Goal: Task Accomplishment & Management: Manage account settings

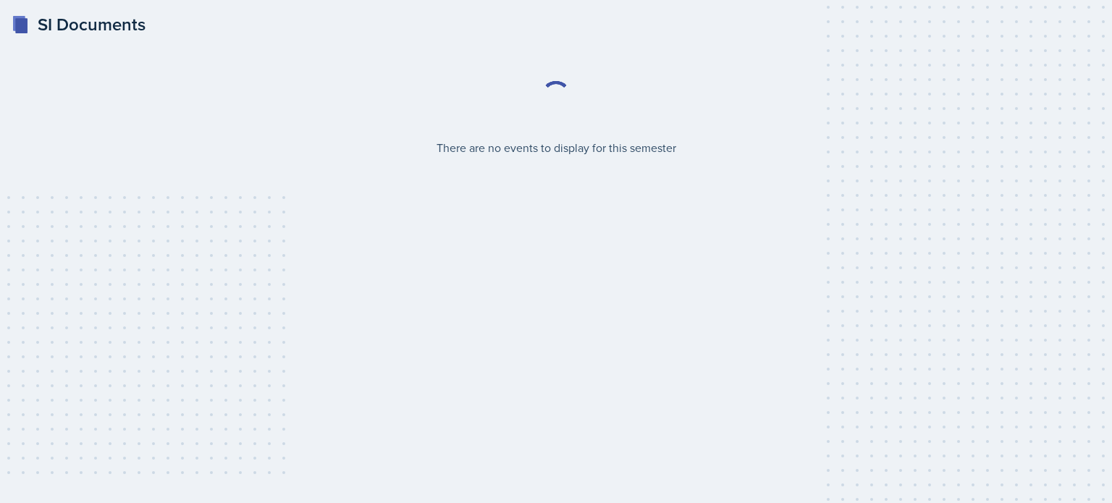
select select "2bed604d-1099-4043-b1bc-2365e8740244"
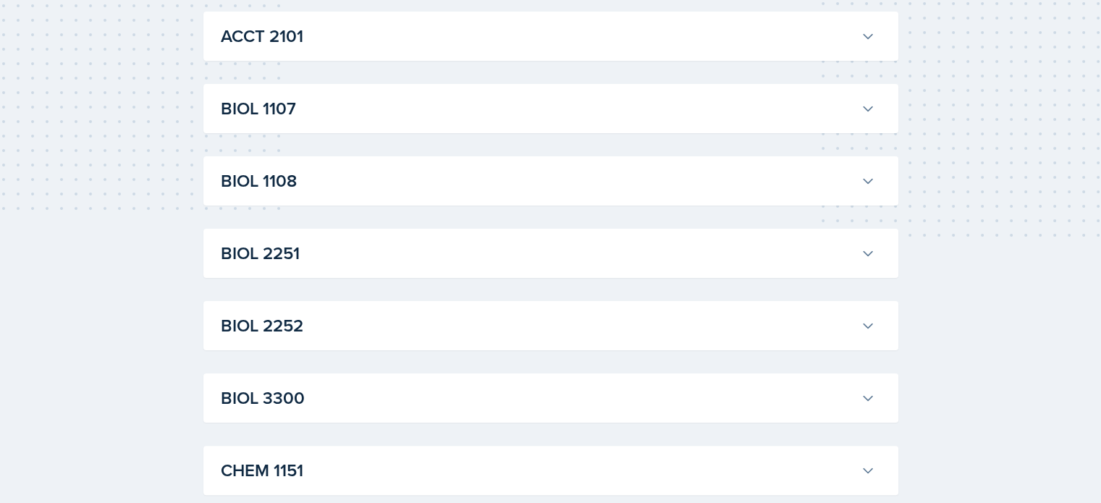
scroll to position [289, 0]
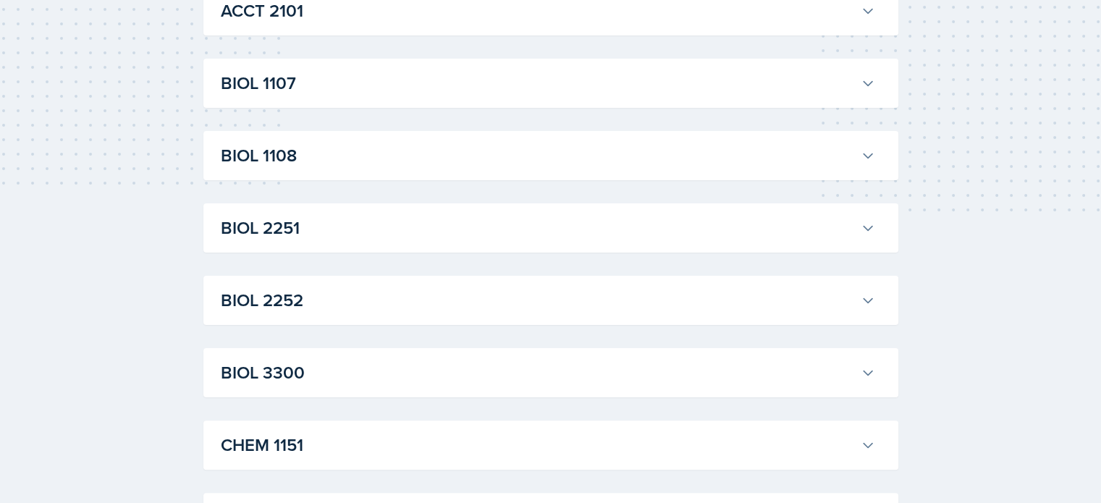
click at [862, 219] on button "BIOL 2251" at bounding box center [548, 228] width 660 height 32
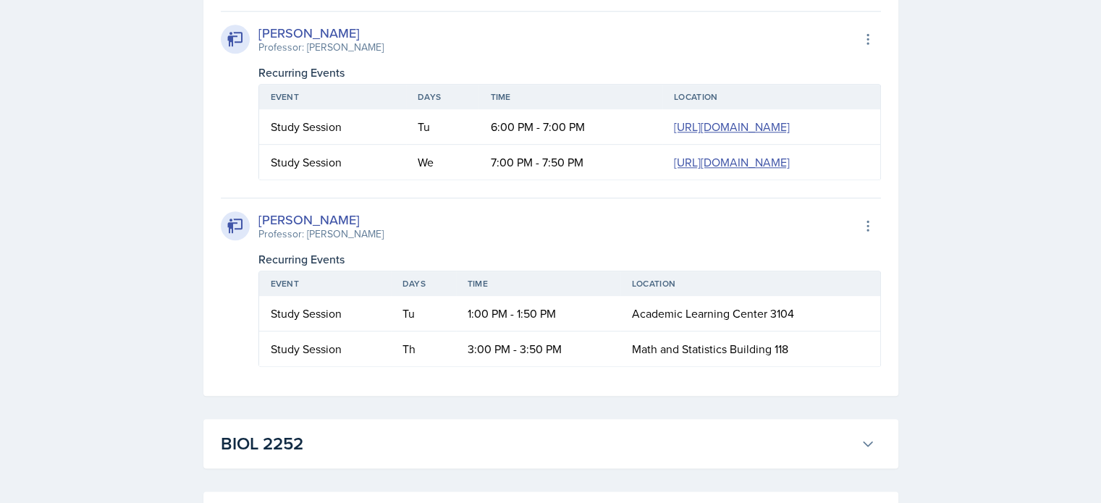
scroll to position [1665, 0]
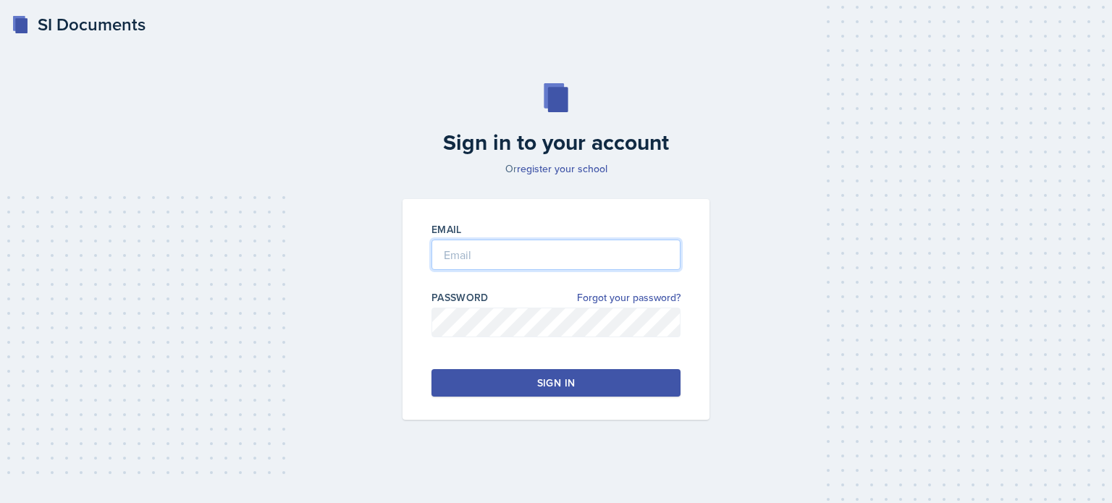
click at [512, 245] on input "email" at bounding box center [555, 255] width 249 height 30
type input "aredd2@kennesaw.edu"
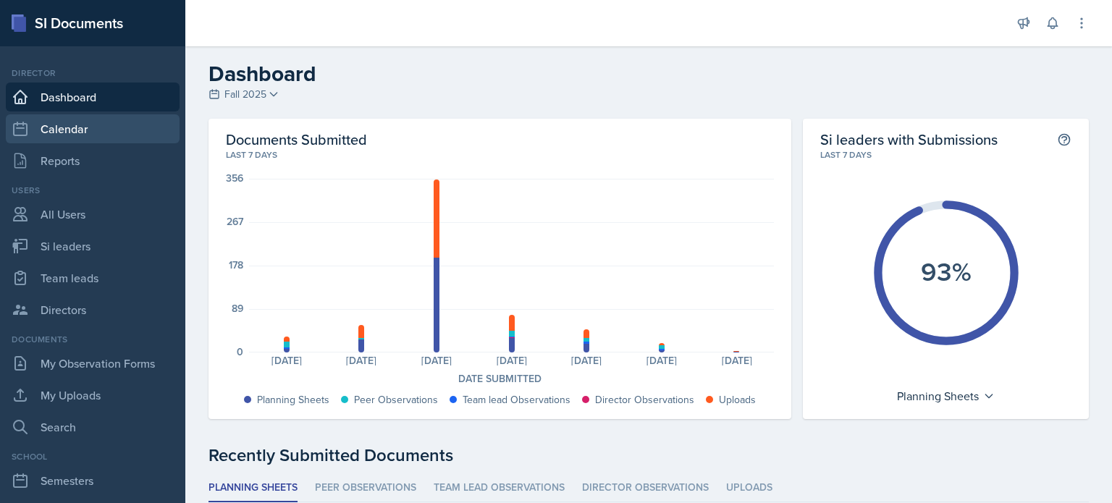
click at [63, 119] on link "Calendar" at bounding box center [93, 128] width 174 height 29
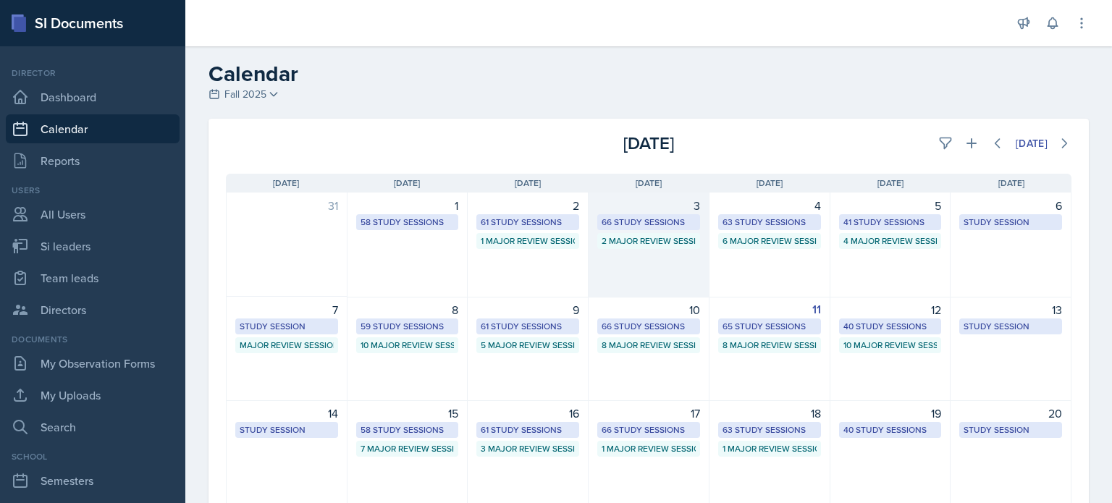
click at [642, 273] on div "3 66 Study Sessions 2 Major Review Sessions" at bounding box center [648, 245] width 121 height 105
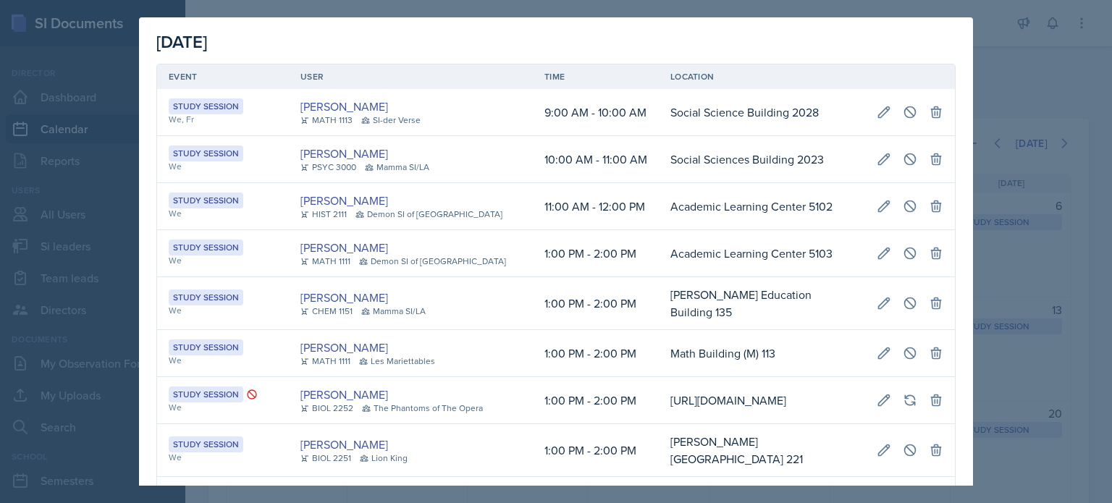
scroll to position [2691, 0]
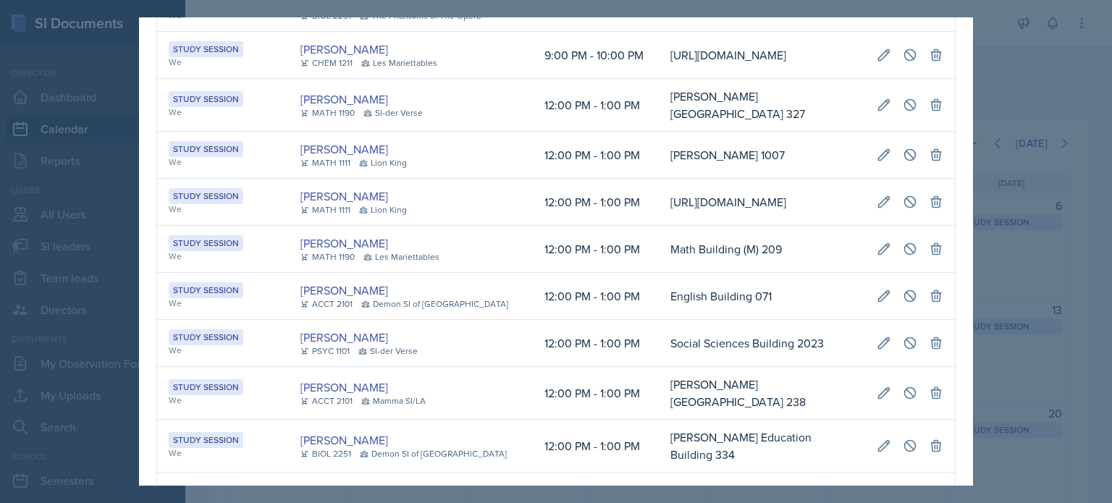
click at [680, 32] on td "[URL][DOMAIN_NAME]" at bounding box center [762, 8] width 206 height 47
click at [876, 15] on icon at bounding box center [883, 8] width 14 height 14
select select "7"
select select "0"
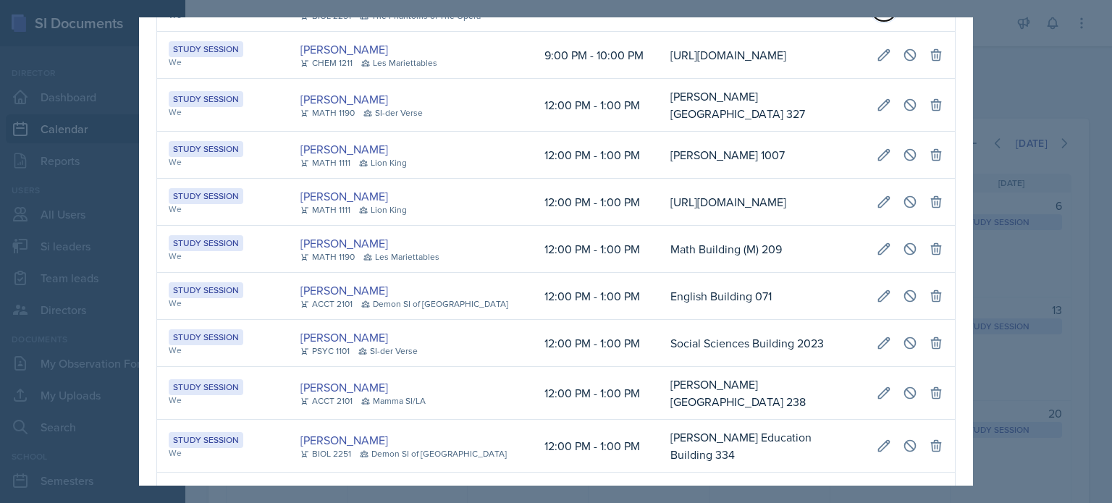
select select "PM"
select select "7"
select select "50"
select select "PM"
type input "[URL][DOMAIN_NAME]"
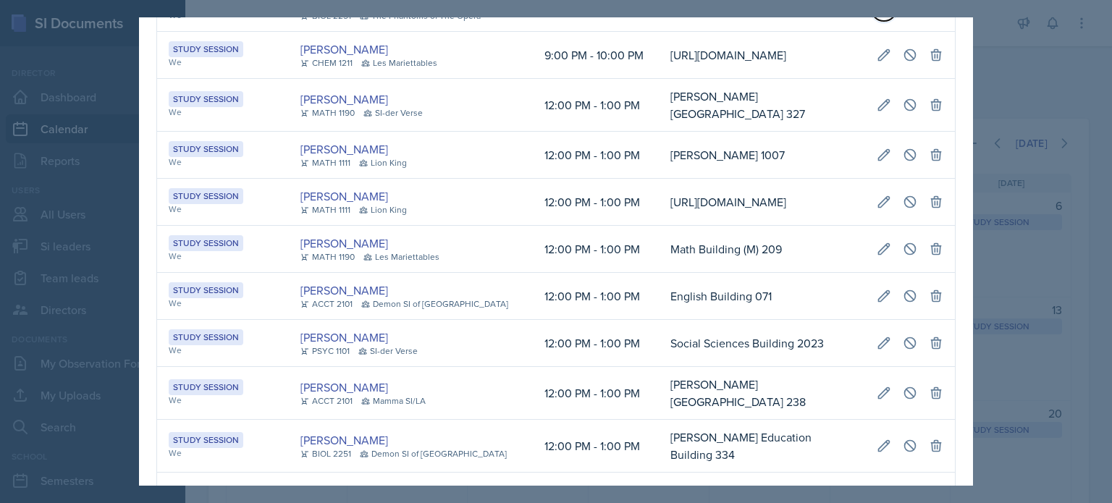
select select "d66089cd-5ee7-4f89-a345-f1bdd1643066"
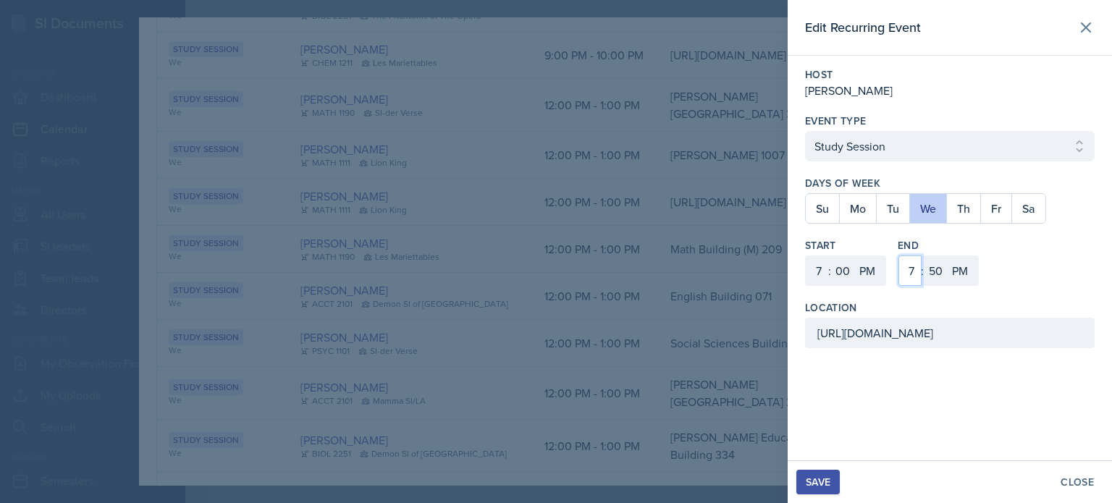
click at [910, 271] on select "1 2 3 4 5 6 7 8 9 10 11 12" at bounding box center [909, 270] width 23 height 30
select select "8"
click at [898, 255] on select "1 2 3 4 5 6 7 8 9 10 11 12" at bounding box center [909, 270] width 23 height 30
click at [937, 266] on select "00 05 10 15 20 25 30 35 40 45 50 55" at bounding box center [934, 270] width 23 height 30
select select "0"
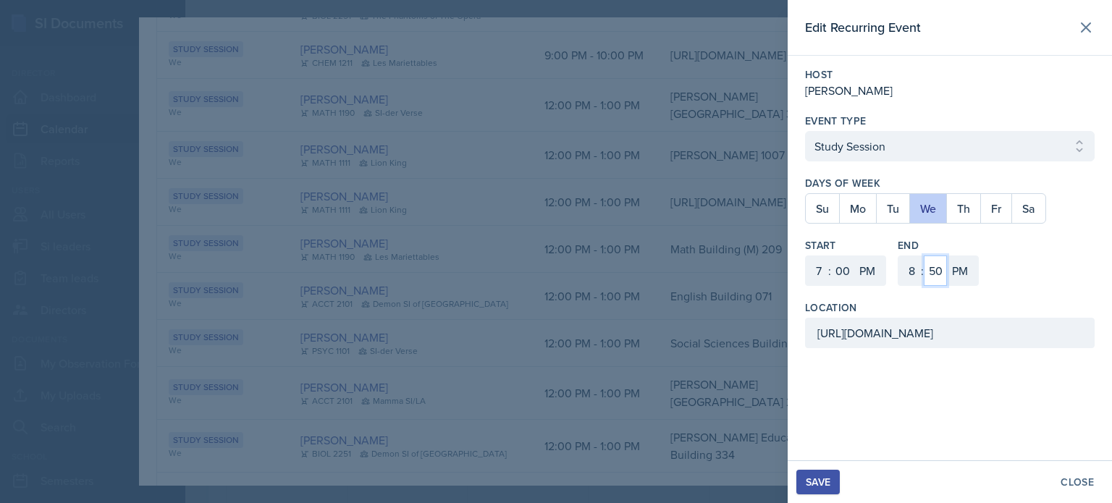
click at [923, 255] on select "00 05 10 15 20 25 30 35 40 45 50 55" at bounding box center [934, 270] width 23 height 30
click at [816, 483] on div "Save" at bounding box center [818, 482] width 25 height 12
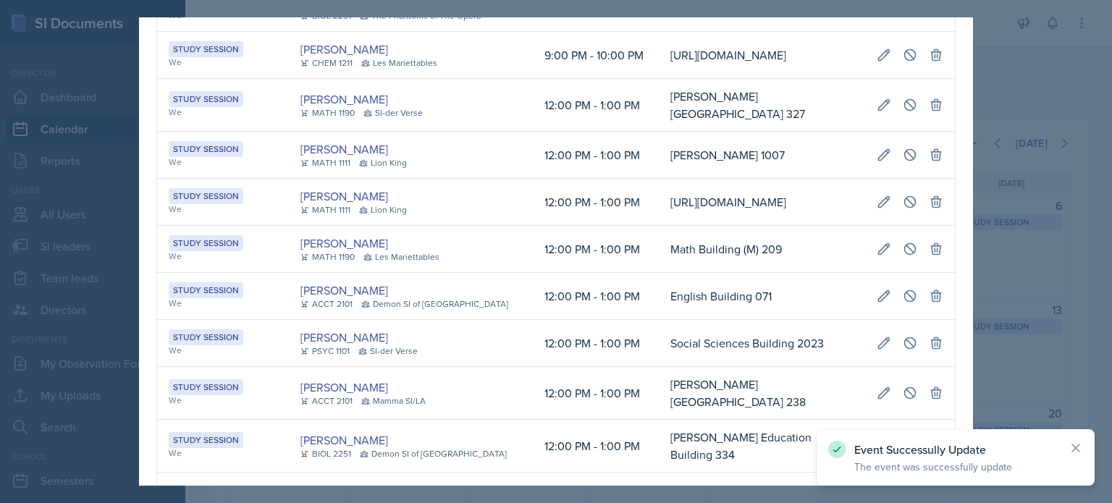
click at [1007, 80] on div at bounding box center [556, 251] width 1112 height 503
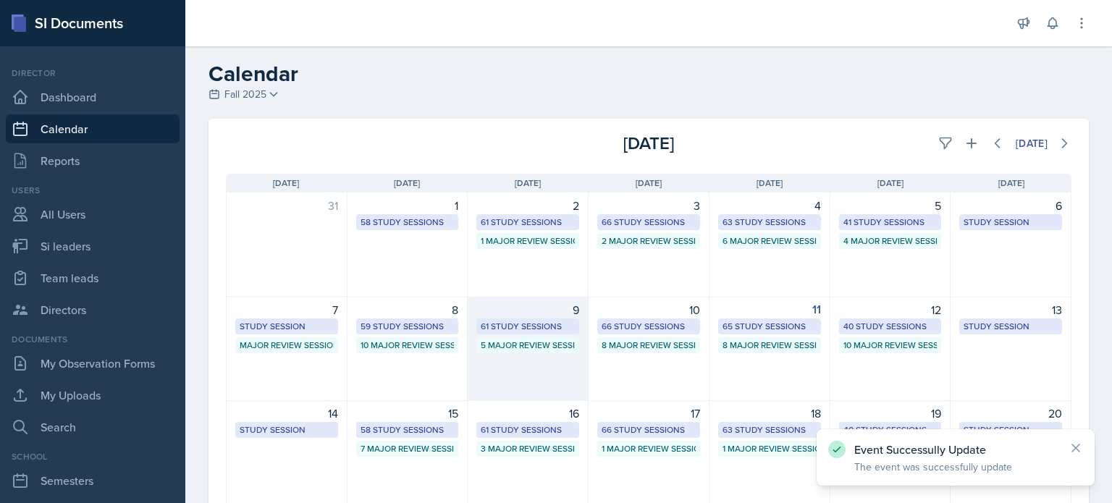
click at [499, 363] on div "9 61 Study Sessions 5 Major Review Sessions" at bounding box center [528, 349] width 121 height 104
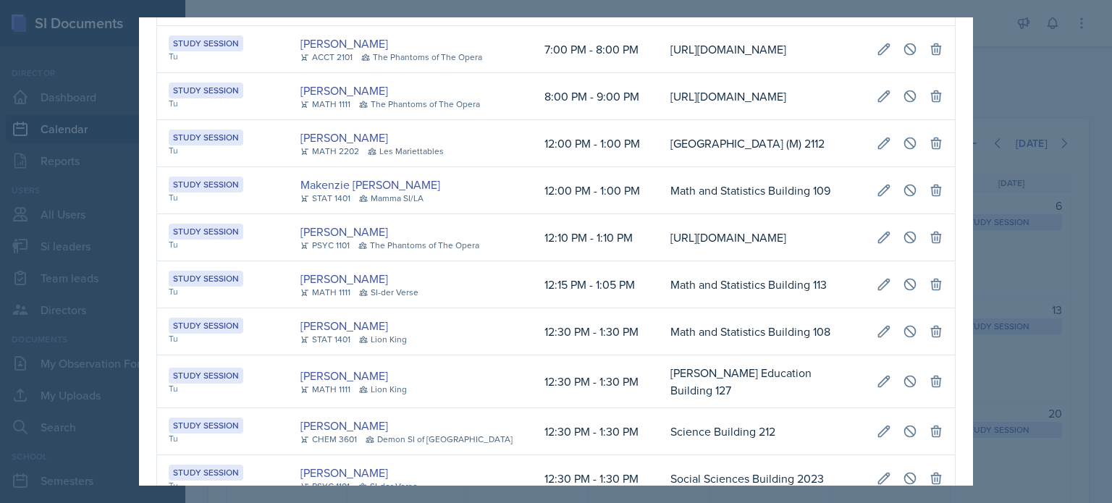
click at [947, 2] on div at bounding box center [556, 251] width 1112 height 503
